Goal: Navigation & Orientation: Find specific page/section

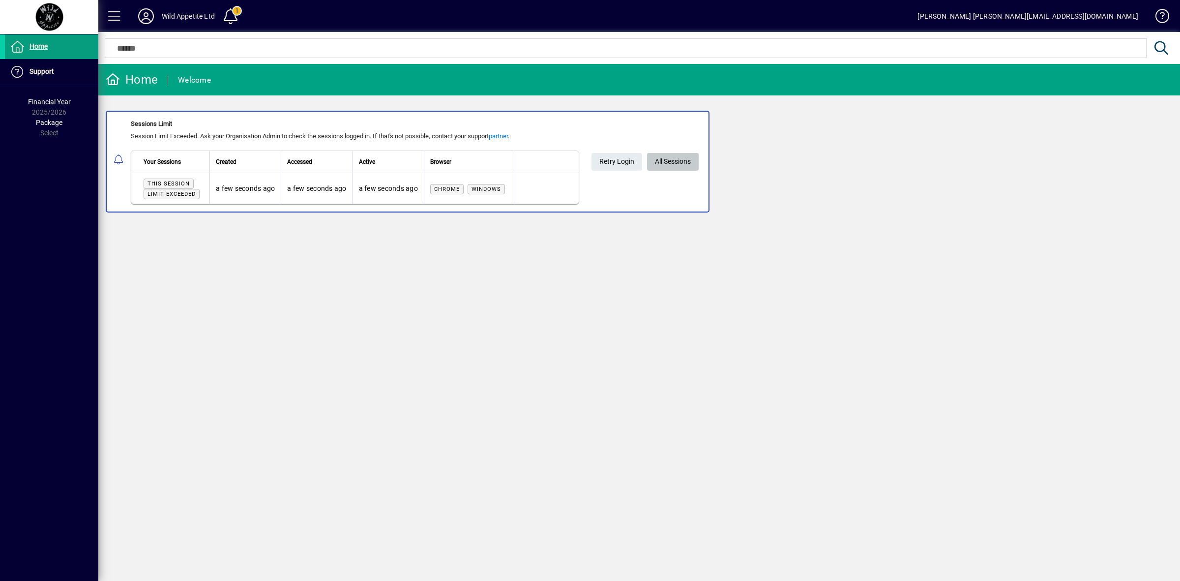
click at [678, 163] on span "All Sessions" at bounding box center [673, 161] width 36 height 16
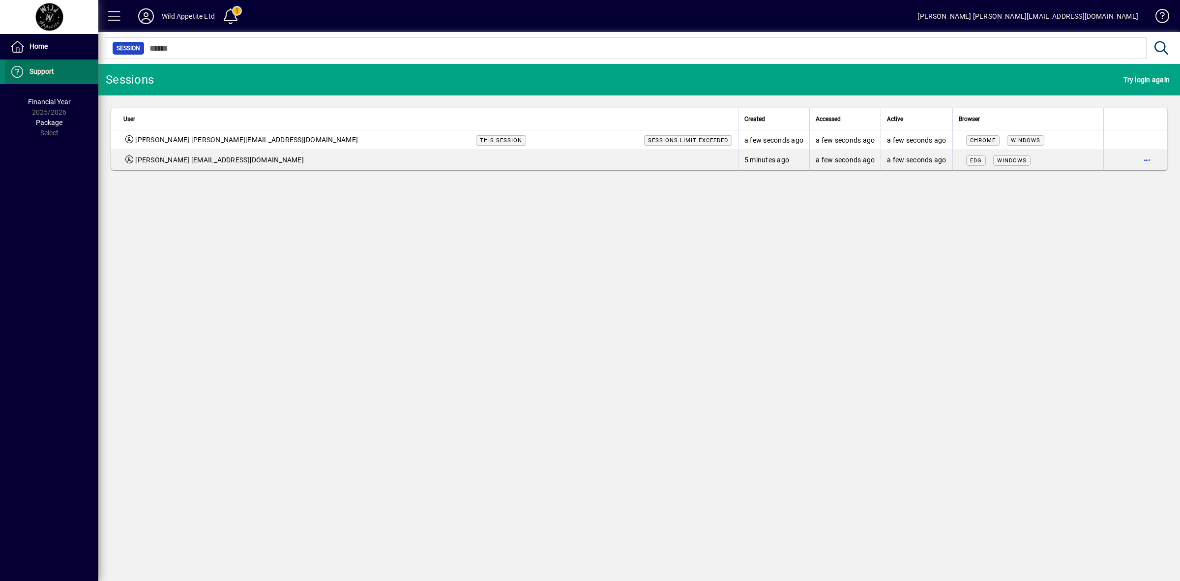
click at [49, 72] on span "Support" at bounding box center [42, 71] width 25 height 8
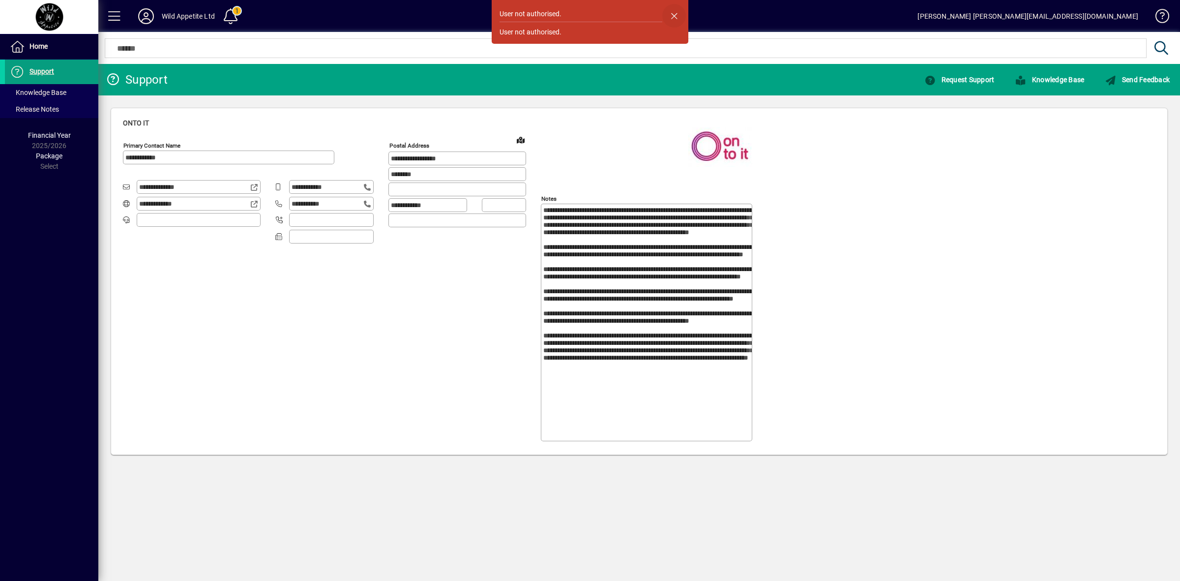
click at [670, 16] on span "button" at bounding box center [674, 16] width 24 height 24
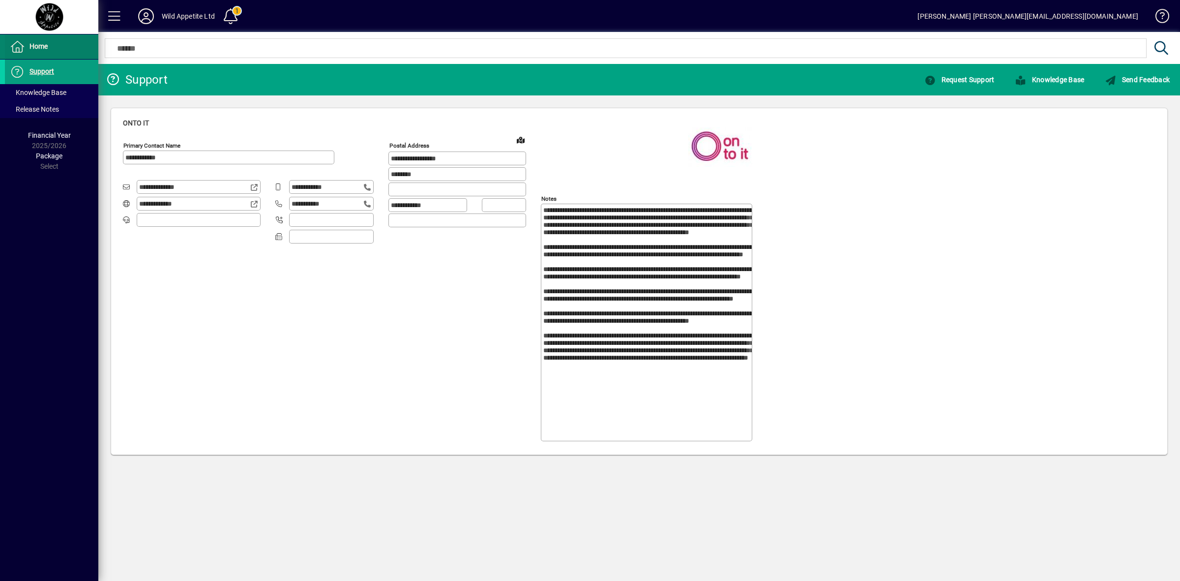
click at [33, 47] on span "Home" at bounding box center [39, 46] width 18 height 8
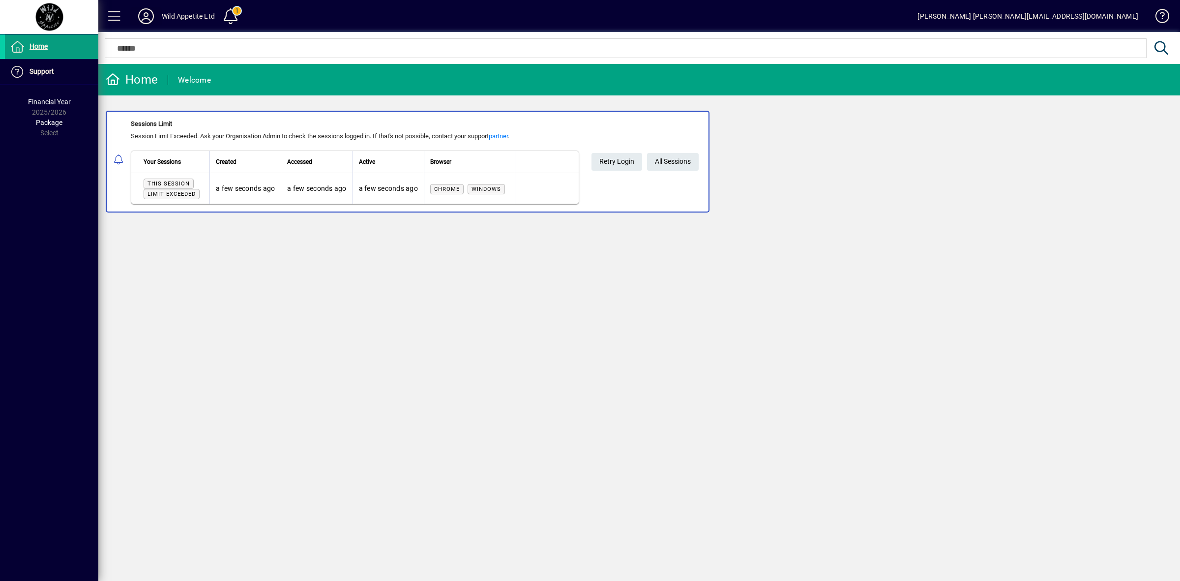
click at [146, 19] on icon at bounding box center [146, 16] width 20 height 16
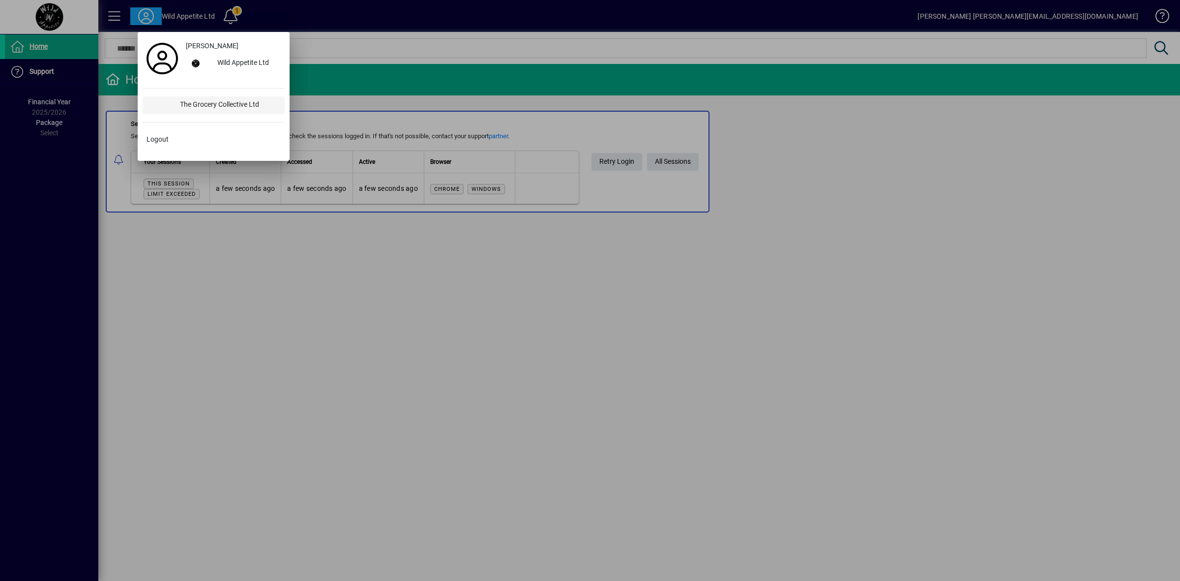
click at [212, 102] on div "The Grocery Collective Ltd" at bounding box center [228, 105] width 113 height 18
